Goal: Task Accomplishment & Management: Complete application form

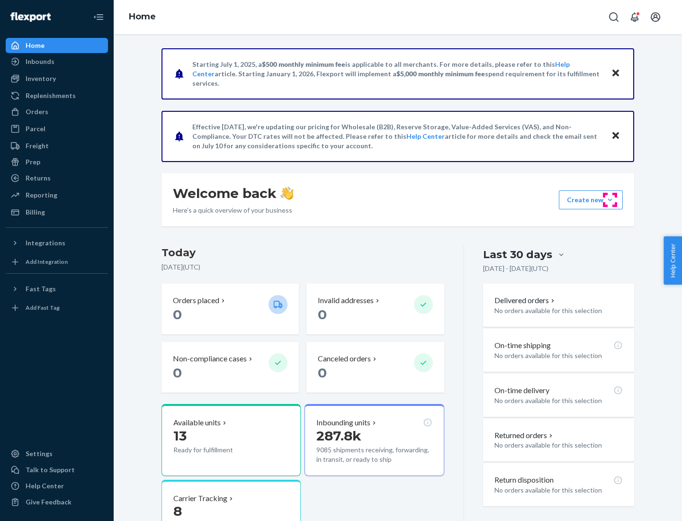
click at [610, 200] on button "Create new Create new inbound Create new order Create new product" at bounding box center [591, 199] width 64 height 19
click at [57, 62] on div "Inbounds" at bounding box center [57, 61] width 100 height 13
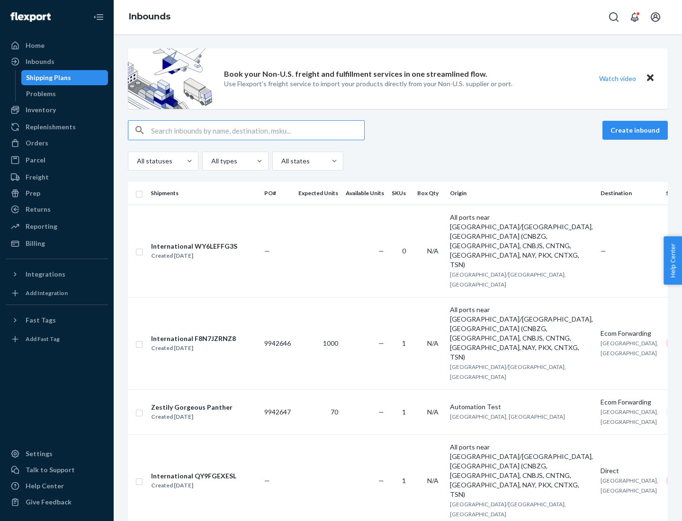
click at [637, 130] on button "Create inbound" at bounding box center [634, 130] width 65 height 19
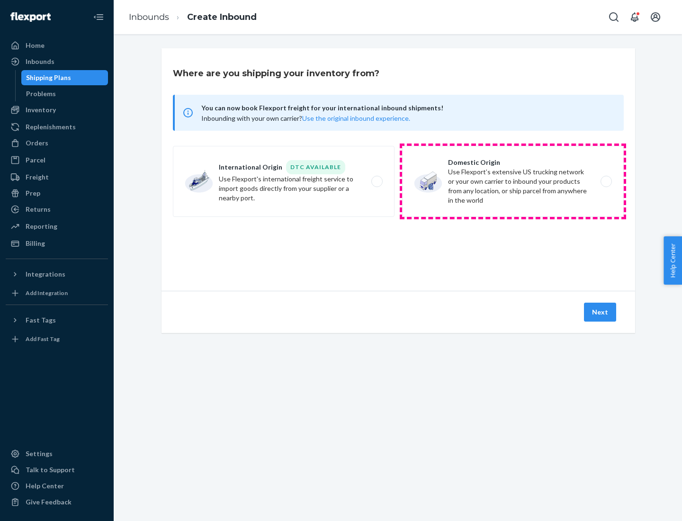
click at [513, 181] on label "Domestic Origin Use Flexport’s extensive US trucking network or your own carrie…" at bounding box center [513, 181] width 222 height 71
click at [606, 181] on input "Domestic Origin Use Flexport’s extensive US trucking network or your own carrie…" at bounding box center [609, 182] width 6 height 6
radio input "true"
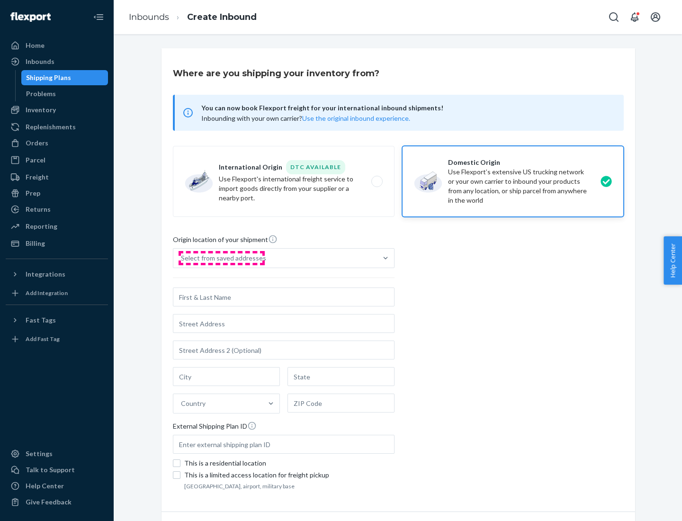
click at [221, 258] on div "Select from saved addresses" at bounding box center [223, 257] width 85 height 9
click at [182, 258] on input "Select from saved addresses" at bounding box center [181, 257] width 1 height 9
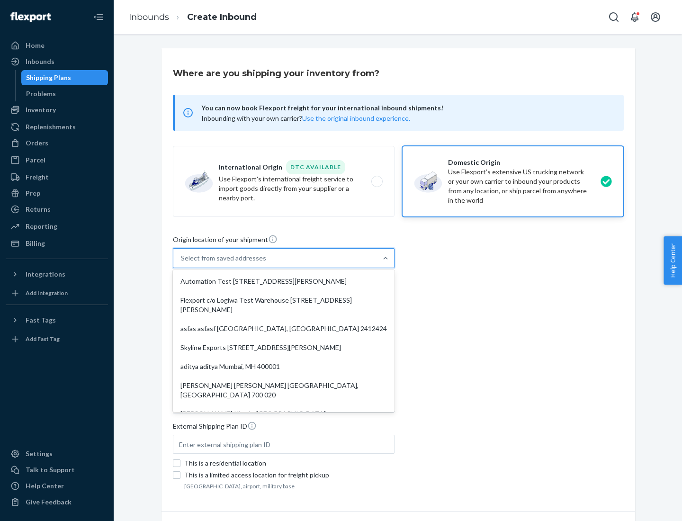
scroll to position [4, 0]
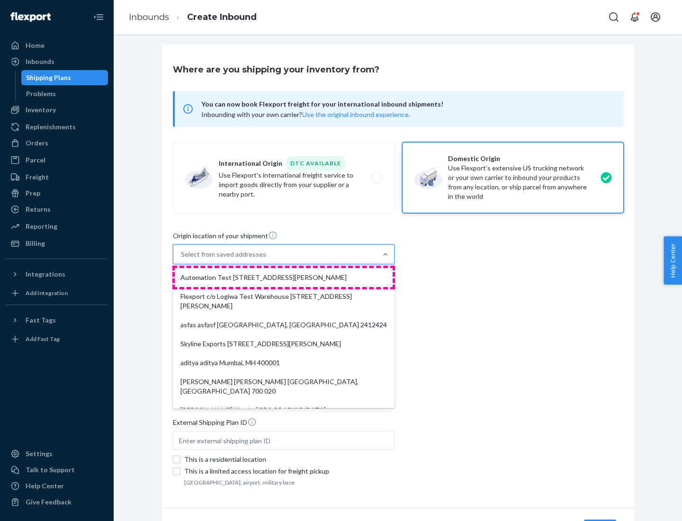
click at [284, 278] on div "Automation Test [STREET_ADDRESS][PERSON_NAME]" at bounding box center [284, 277] width 218 height 19
click at [182, 259] on input "option Automation Test [STREET_ADDRESS][PERSON_NAME]. 9 results available. Use …" at bounding box center [181, 254] width 1 height 9
type input "Automation Test"
type input "9th Floor"
type input "[GEOGRAPHIC_DATA]"
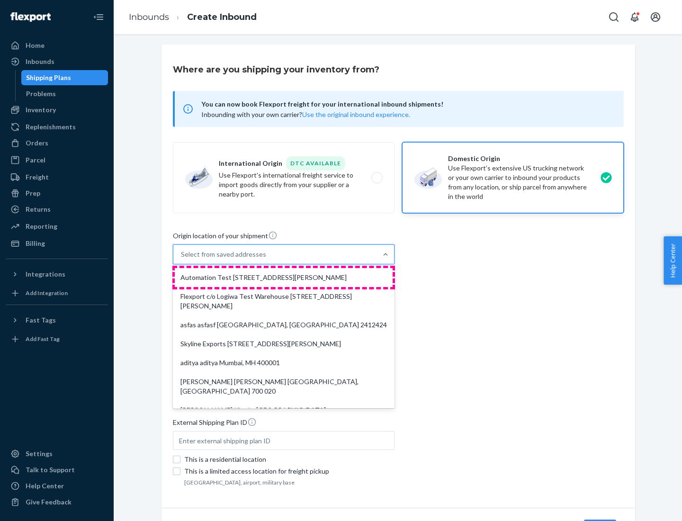
type input "CA"
type input "94104"
type input "[STREET_ADDRESS][PERSON_NAME]"
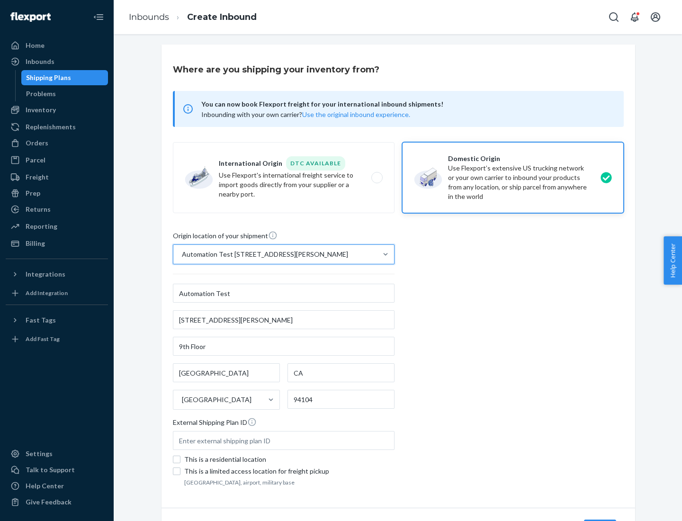
scroll to position [55, 0]
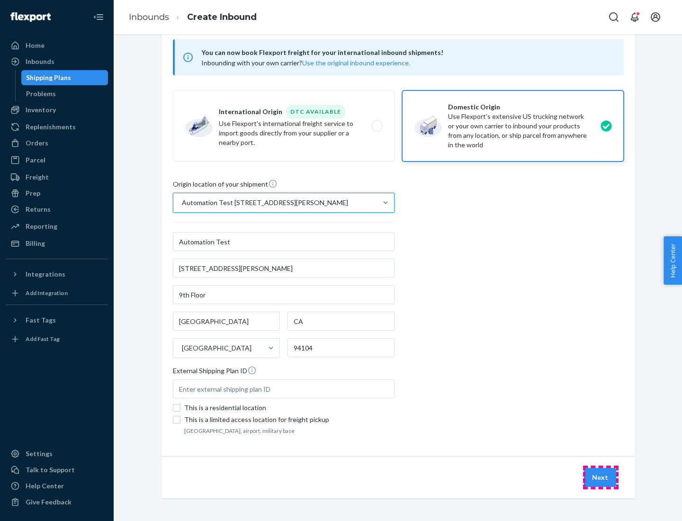
click at [601, 477] on button "Next" at bounding box center [600, 477] width 32 height 19
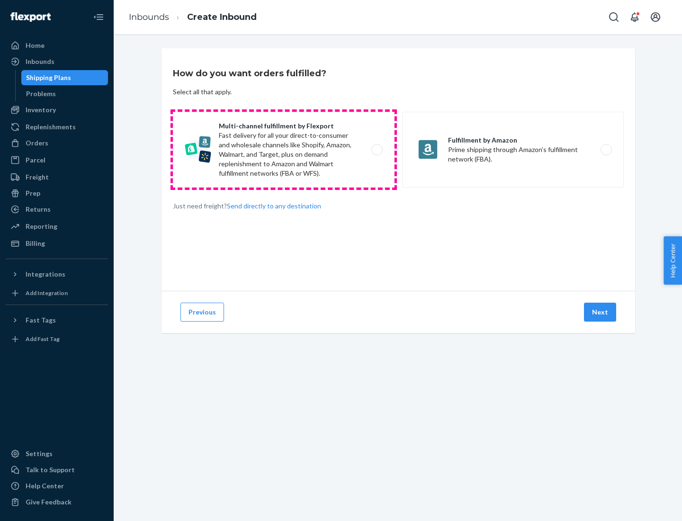
click at [284, 150] on label "Multi-channel fulfillment by Flexport Fast delivery for all your direct-to-cons…" at bounding box center [284, 150] width 222 height 76
click at [377, 150] on input "Multi-channel fulfillment by Flexport Fast delivery for all your direct-to-cons…" at bounding box center [380, 150] width 6 height 6
radio input "true"
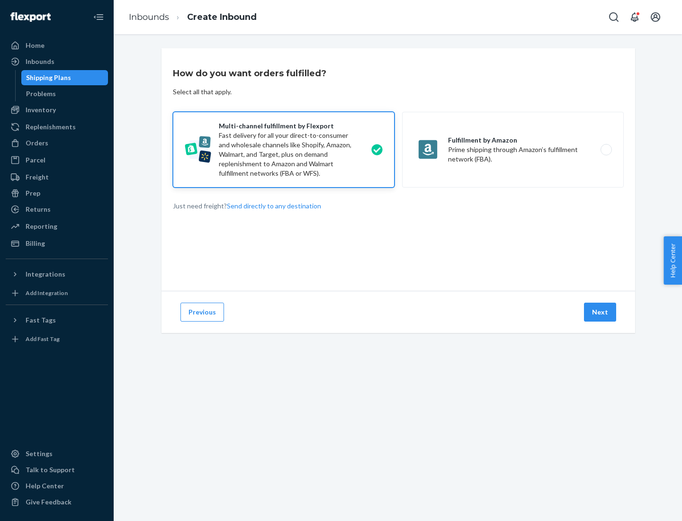
click at [601, 312] on button "Next" at bounding box center [600, 312] width 32 height 19
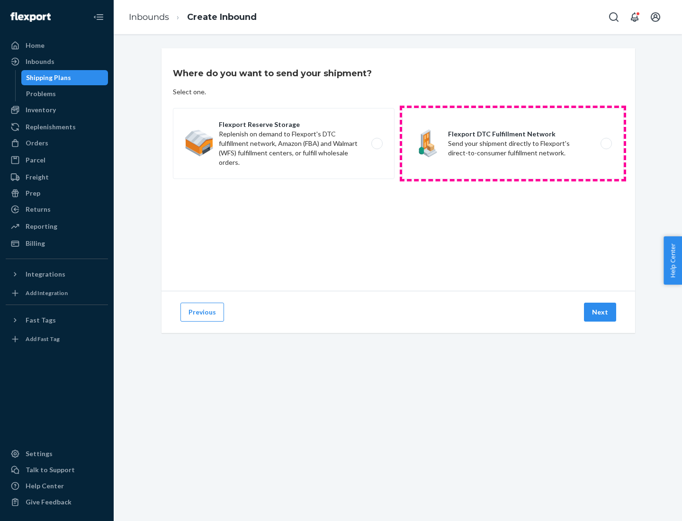
click at [513, 144] on label "Flexport DTC Fulfillment Network Send your shipment directly to Flexport's dire…" at bounding box center [513, 143] width 222 height 71
click at [606, 144] on input "Flexport DTC Fulfillment Network Send your shipment directly to Flexport's dire…" at bounding box center [609, 144] width 6 height 6
radio input "true"
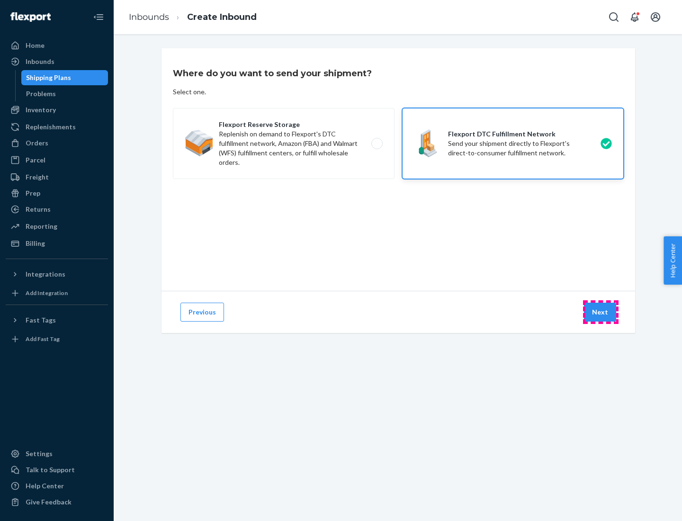
click at [601, 312] on button "Next" at bounding box center [600, 312] width 32 height 19
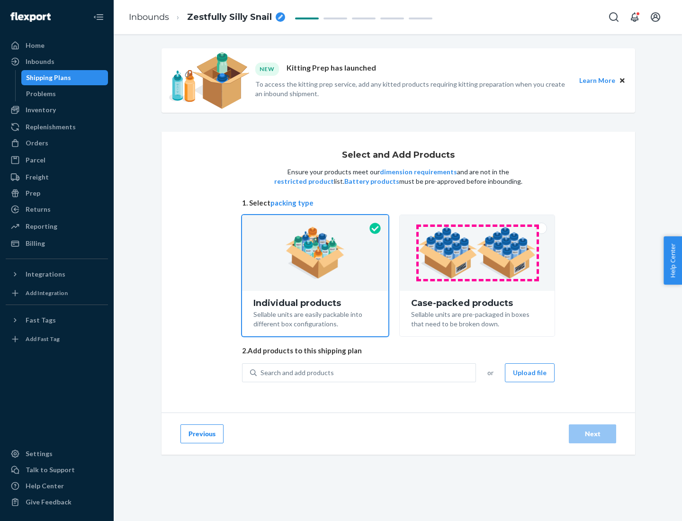
click at [477, 253] on img at bounding box center [477, 253] width 118 height 52
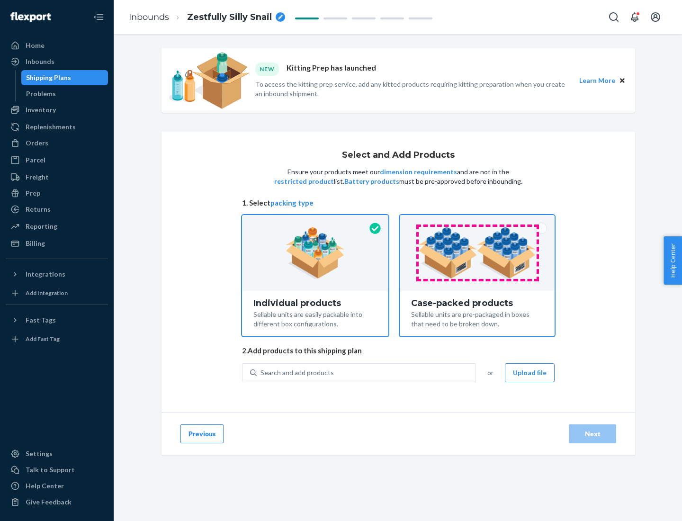
click at [477, 221] on input "Case-packed products Sellable units are pre-packaged in boxes that need to be b…" at bounding box center [477, 218] width 6 height 6
radio input "true"
radio input "false"
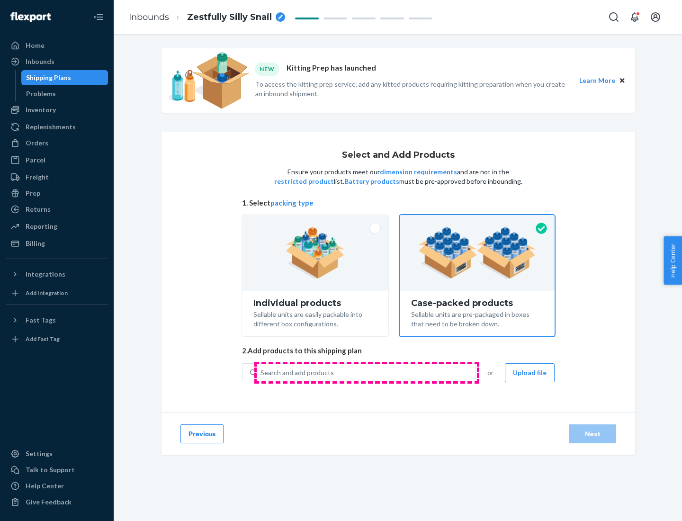
click at [367, 372] on div "Search and add products" at bounding box center [366, 372] width 219 height 17
click at [261, 372] on input "Search and add products" at bounding box center [261, 372] width 1 height 9
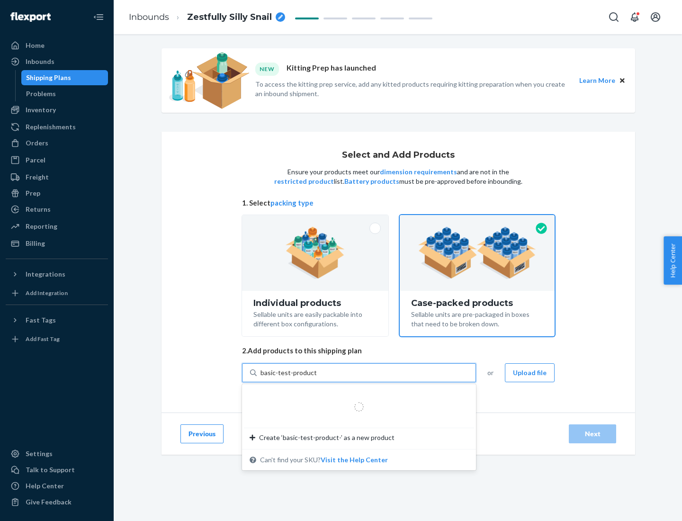
type input "basic-test-product-1"
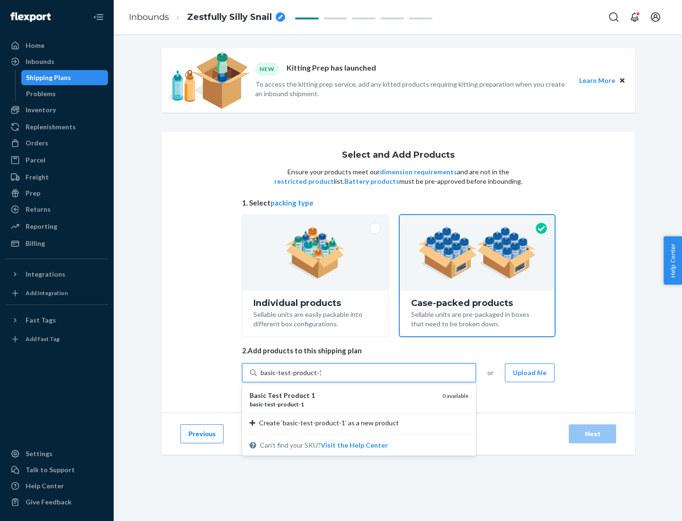
click at [342, 404] on div "basic - test - product - 1" at bounding box center [342, 404] width 185 height 8
click at [321, 378] on input "basic-test-product-1" at bounding box center [291, 372] width 61 height 9
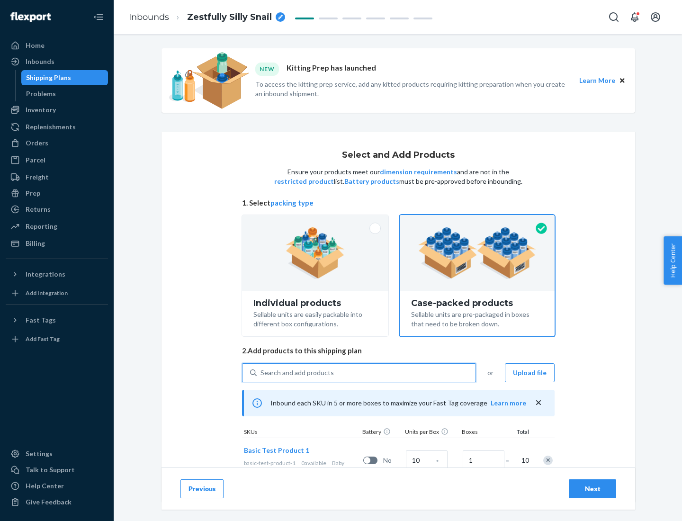
scroll to position [34, 0]
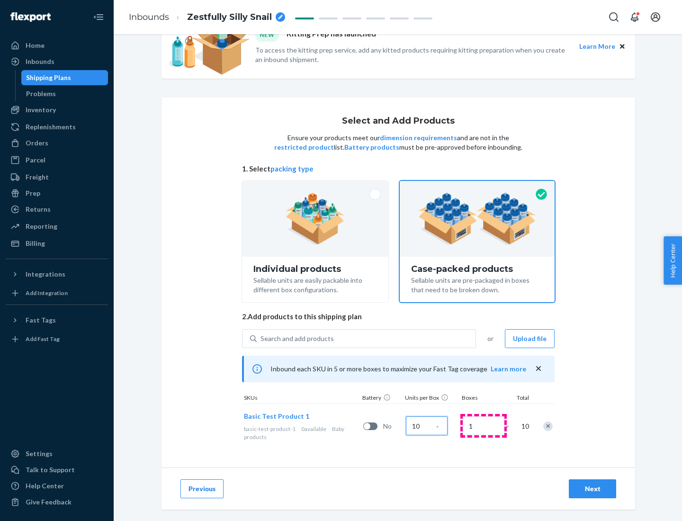
type input "10"
type input "7"
click at [593, 489] on div "Next" at bounding box center [592, 488] width 31 height 9
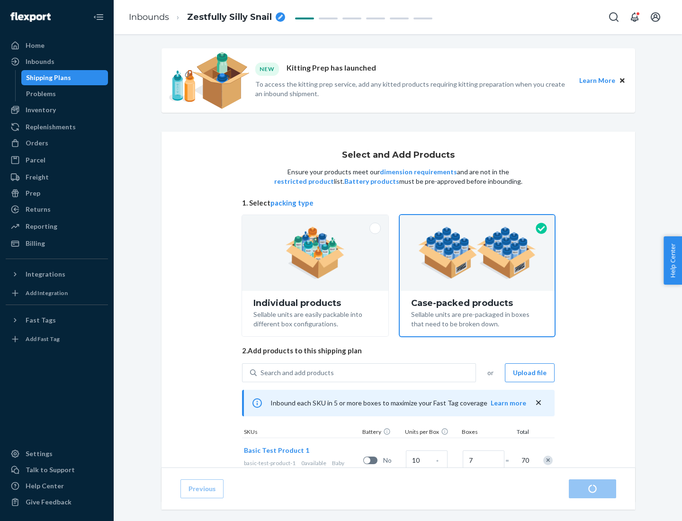
radio input "true"
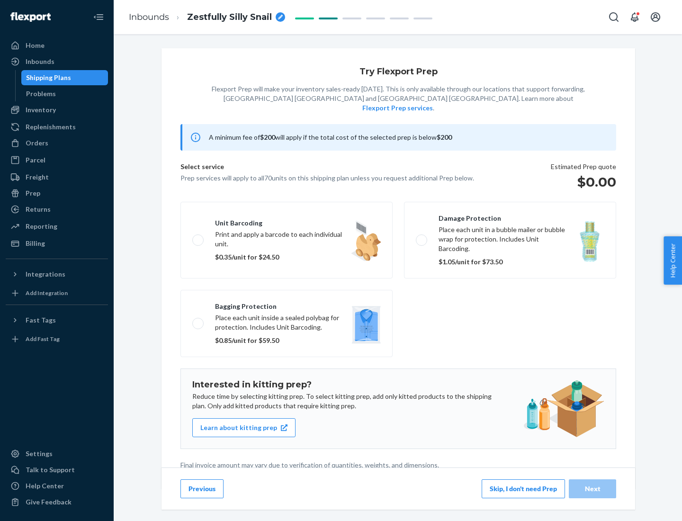
scroll to position [2, 0]
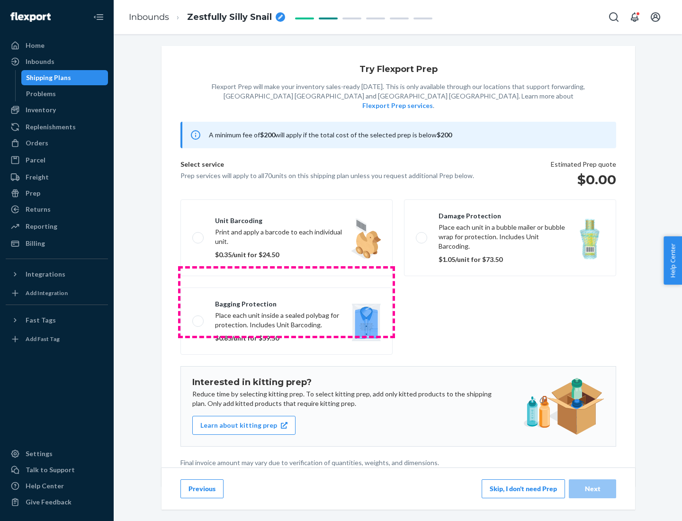
click at [287, 302] on label "Bagging protection Place each unit inside a sealed polybag for protection. Incl…" at bounding box center [286, 321] width 212 height 67
click at [198, 318] on input "Bagging protection Place each unit inside a sealed polybag for protection. Incl…" at bounding box center [195, 321] width 6 height 6
checkbox input "true"
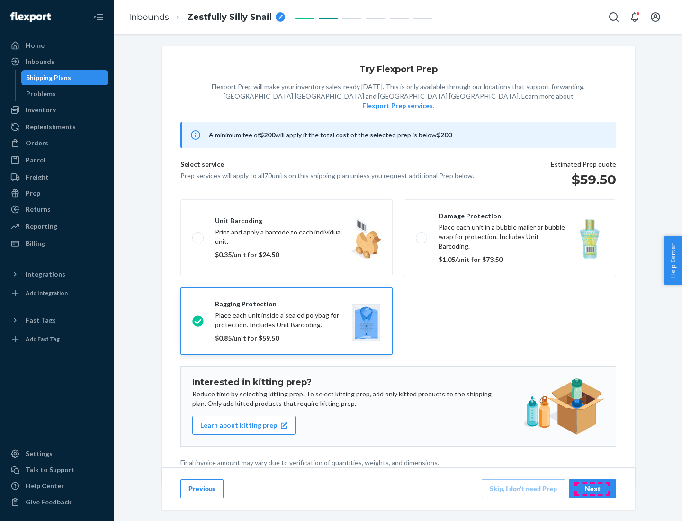
click at [593, 488] on div "Next" at bounding box center [592, 488] width 31 height 9
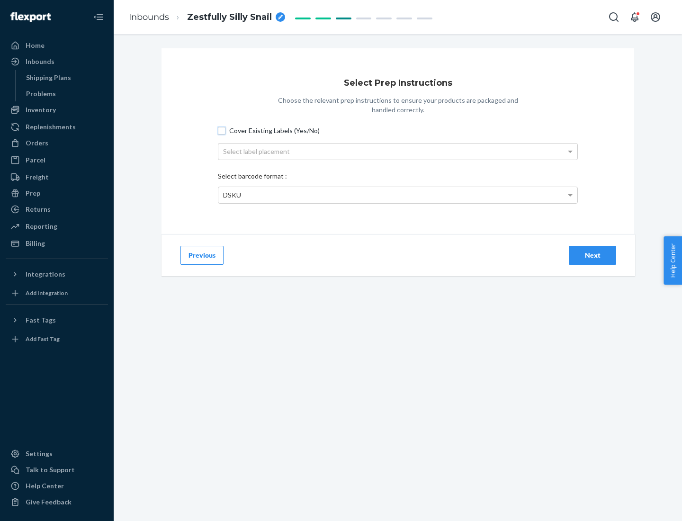
click at [222, 130] on input "Cover Existing Labels (Yes/No)" at bounding box center [222, 131] width 8 height 8
checkbox input "true"
click at [398, 151] on div "Select label placement" at bounding box center [397, 152] width 359 height 16
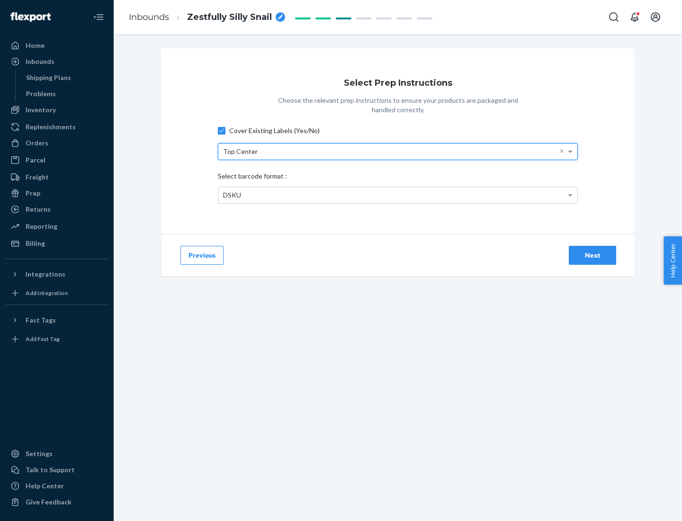
click at [398, 195] on div "DSKU" at bounding box center [397, 195] width 359 height 16
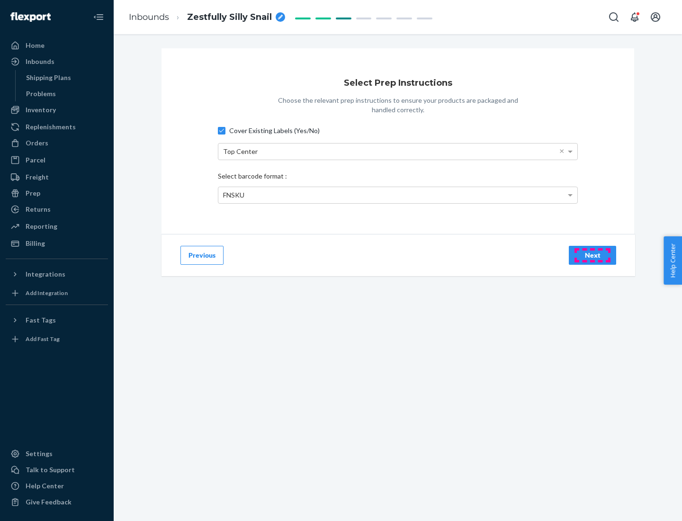
click at [593, 255] on div "Next" at bounding box center [592, 255] width 31 height 9
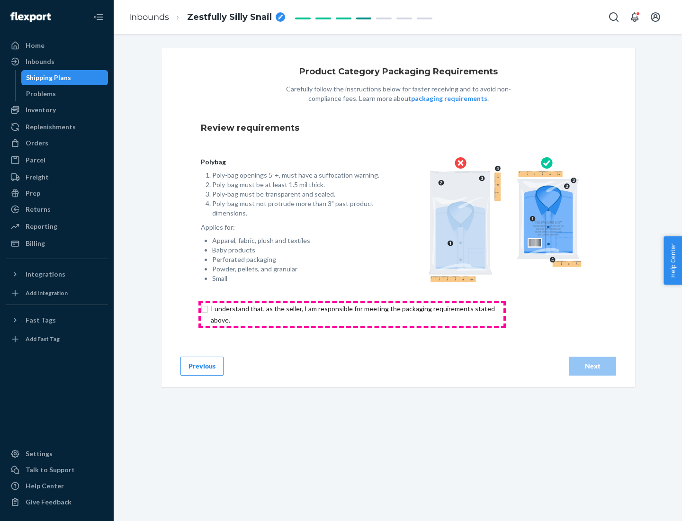
click at [352, 314] on input "checkbox" at bounding box center [358, 314] width 315 height 23
checkbox input "true"
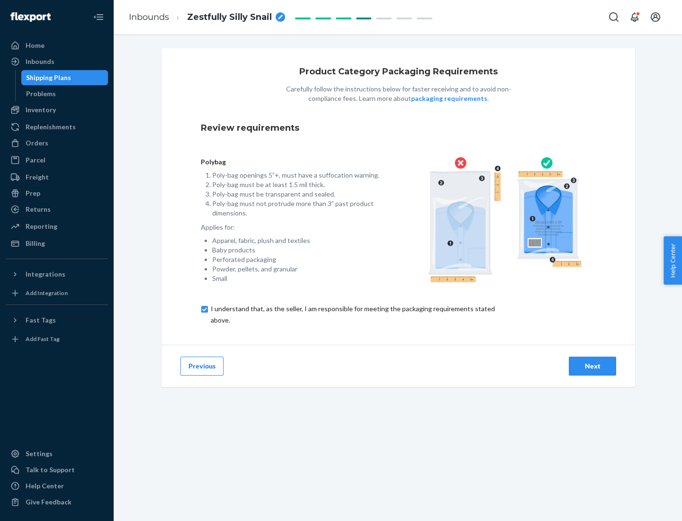
click at [593, 366] on div "Next" at bounding box center [592, 365] width 31 height 9
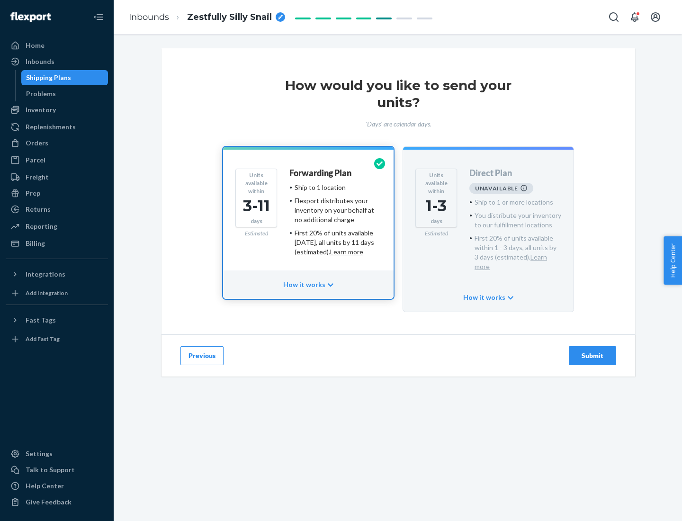
click at [321, 173] on h4 "Forwarding Plan" at bounding box center [320, 173] width 62 height 9
click at [593, 351] on div "Submit" at bounding box center [592, 355] width 31 height 9
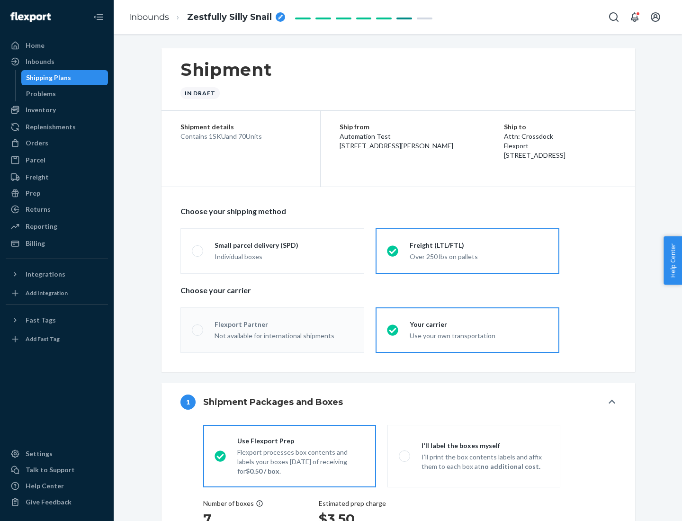
radio input "true"
radio input "false"
radio input "true"
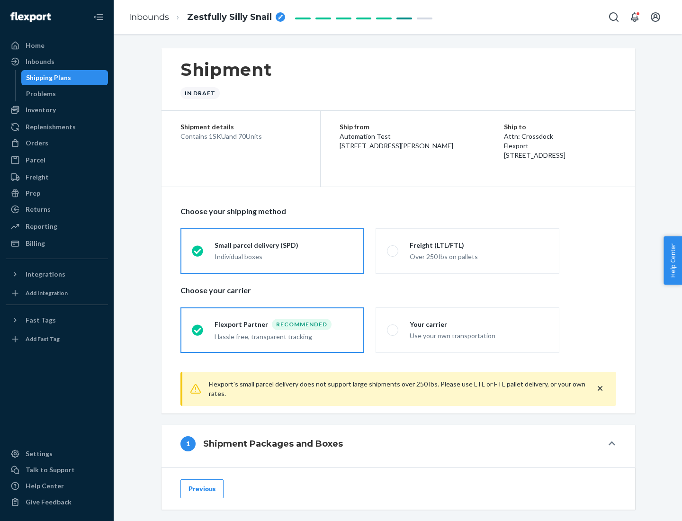
click at [284, 255] on div "Individual boxes" at bounding box center [284, 256] width 138 height 9
click at [198, 254] on input "Small parcel delivery (SPD) Individual boxes" at bounding box center [195, 251] width 6 height 6
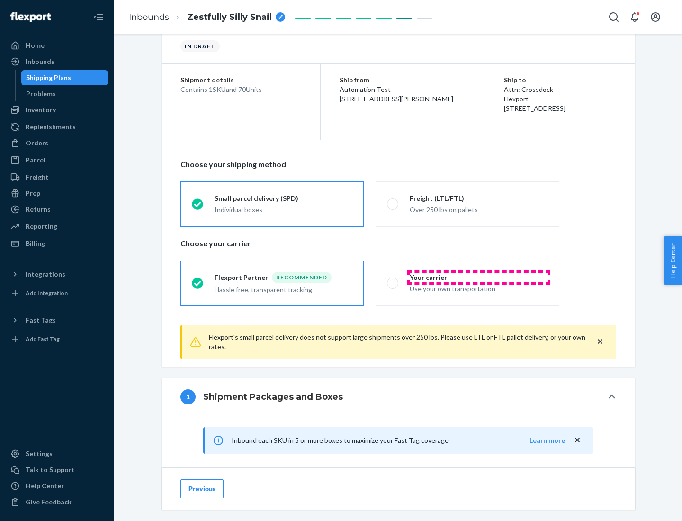
click at [479, 277] on div "Your carrier" at bounding box center [479, 277] width 138 height 9
click at [393, 280] on input "Your carrier Use your own transportation" at bounding box center [390, 283] width 6 height 6
radio input "true"
radio input "false"
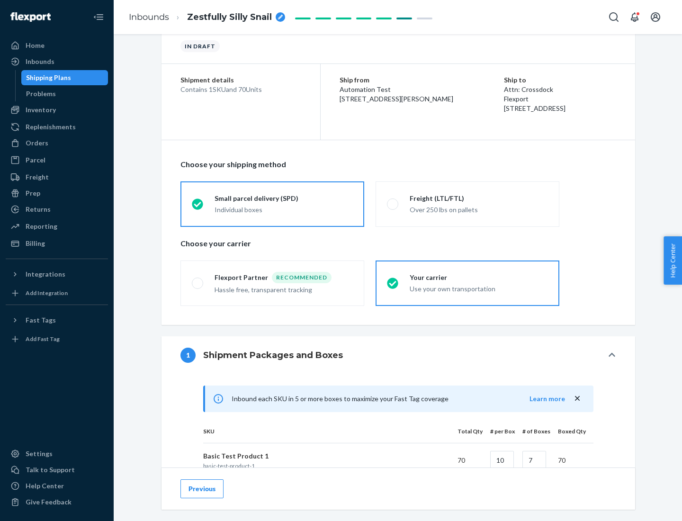
scroll to position [230, 0]
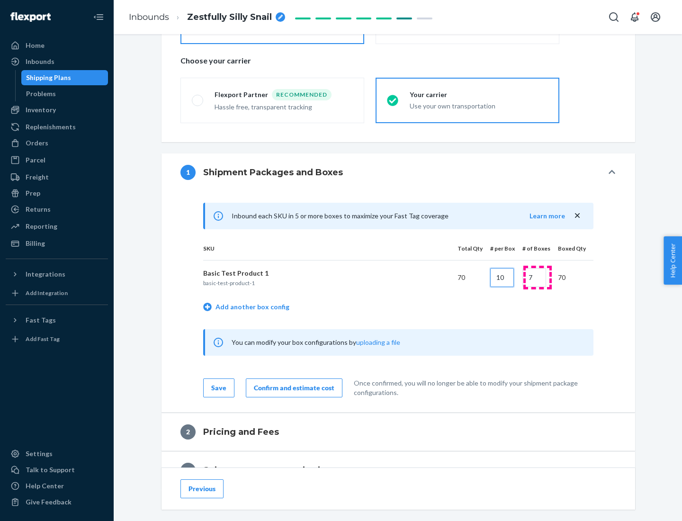
type input "10"
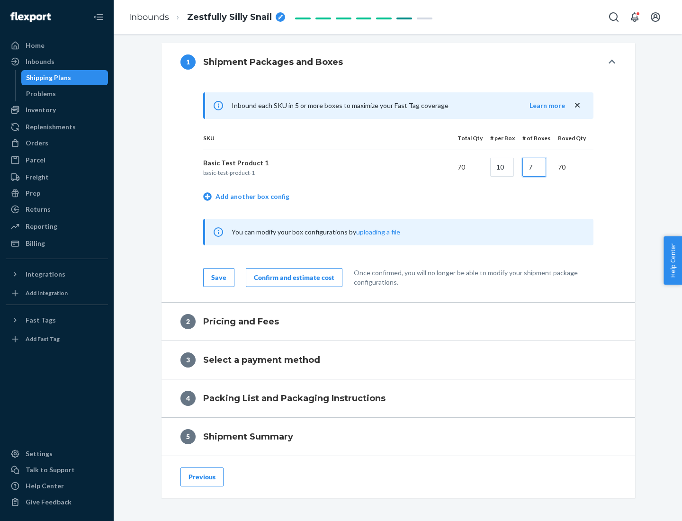
type input "7"
click at [292, 277] on div "Confirm and estimate cost" at bounding box center [294, 277] width 81 height 9
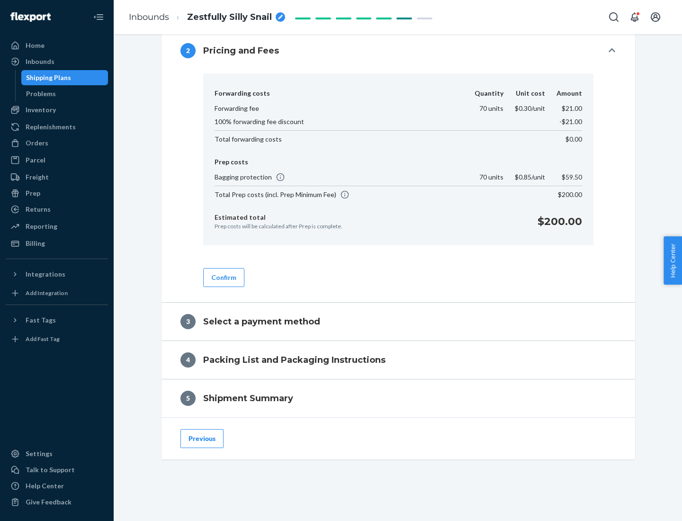
click at [223, 277] on button "Confirm" at bounding box center [223, 277] width 41 height 19
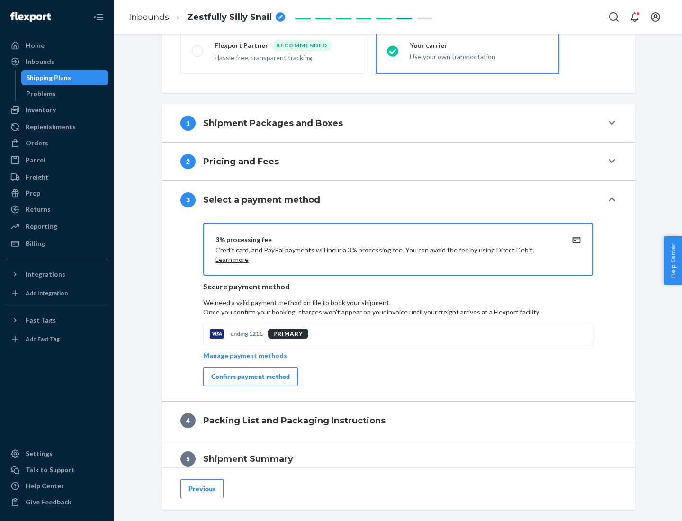
scroll to position [342, 0]
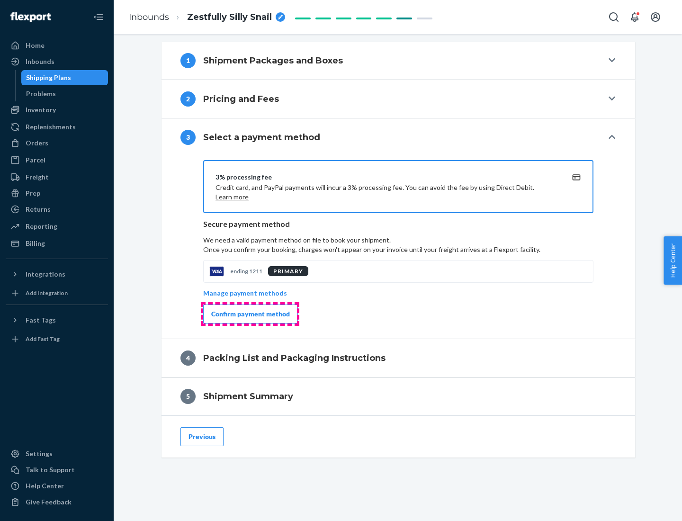
click at [250, 314] on div "Confirm payment method" at bounding box center [250, 313] width 79 height 9
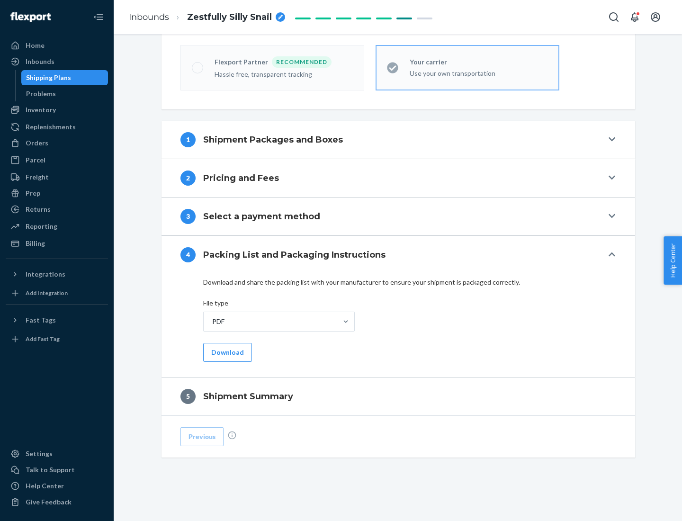
scroll to position [262, 0]
click at [226, 352] on button "Download" at bounding box center [227, 352] width 49 height 19
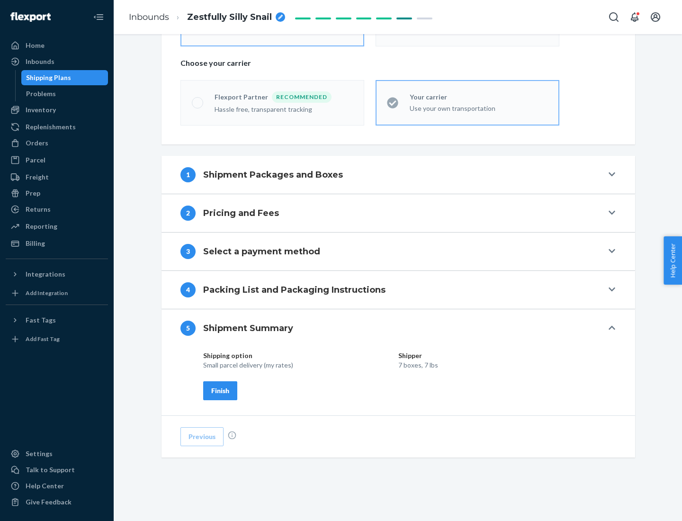
scroll to position [227, 0]
